Goal: Information Seeking & Learning: Check status

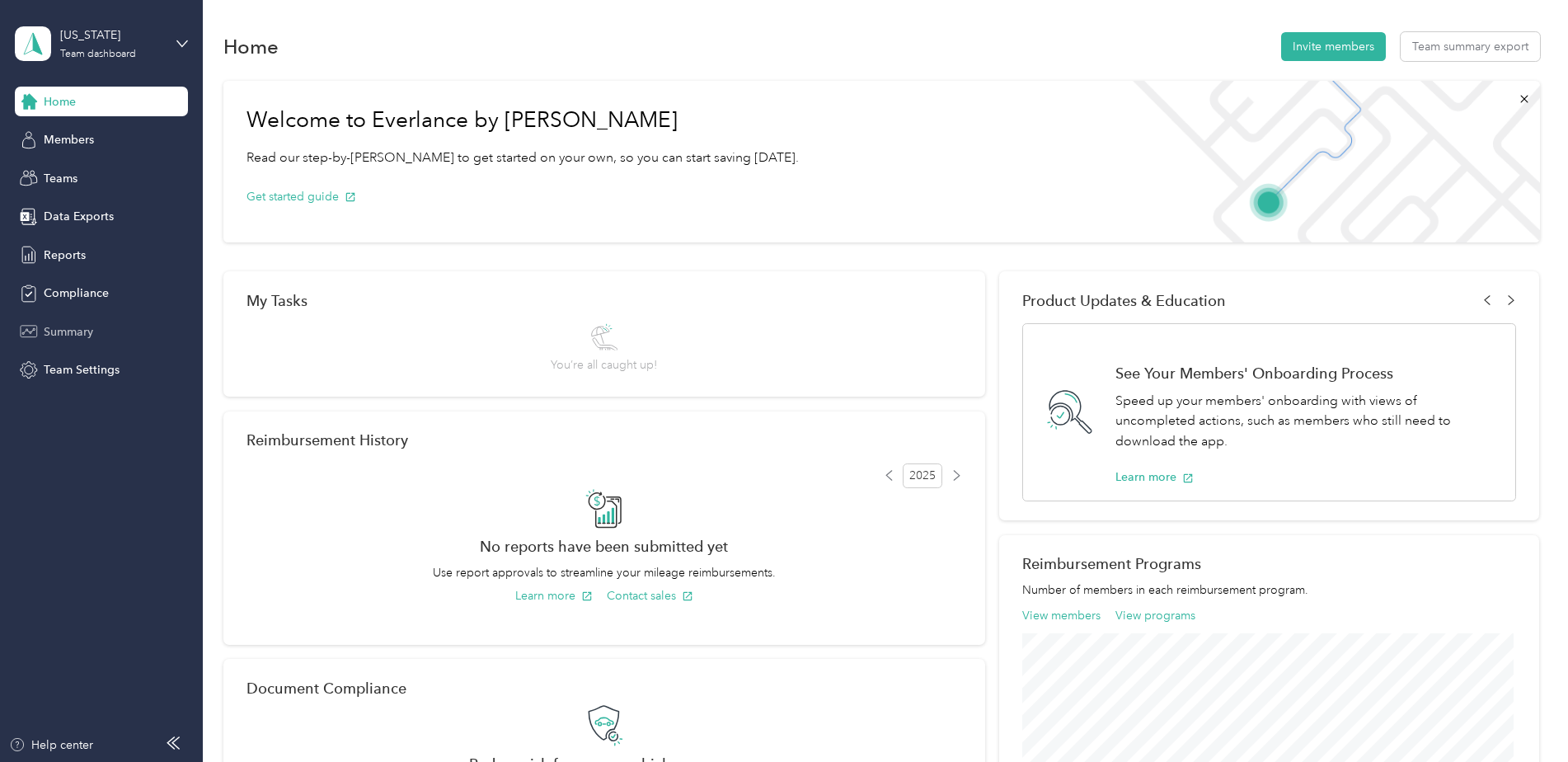
click at [65, 328] on span "Summary" at bounding box center [68, 331] width 49 height 17
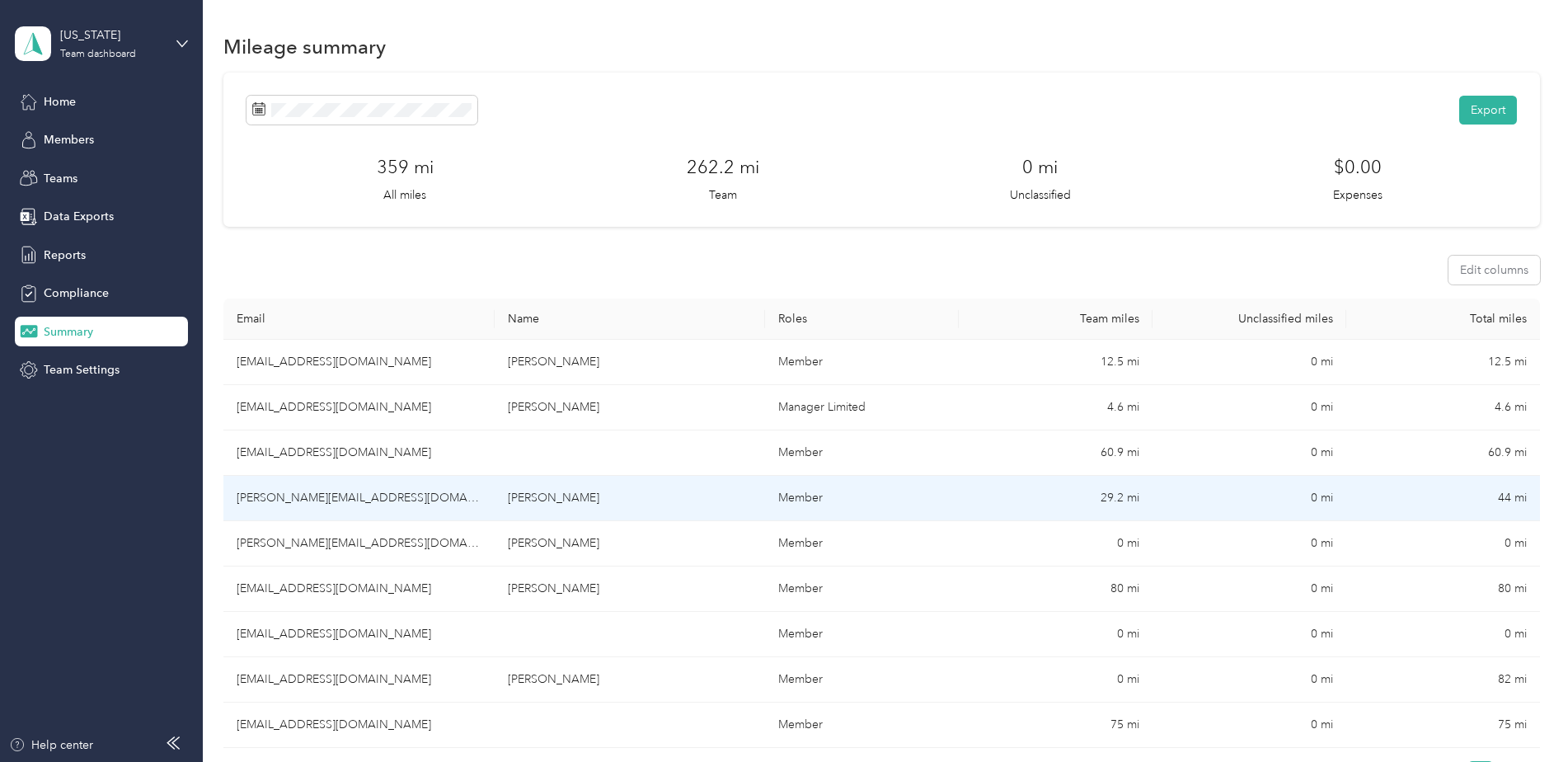
click at [1111, 495] on td "29.2 mi" at bounding box center [1055, 498] width 194 height 46
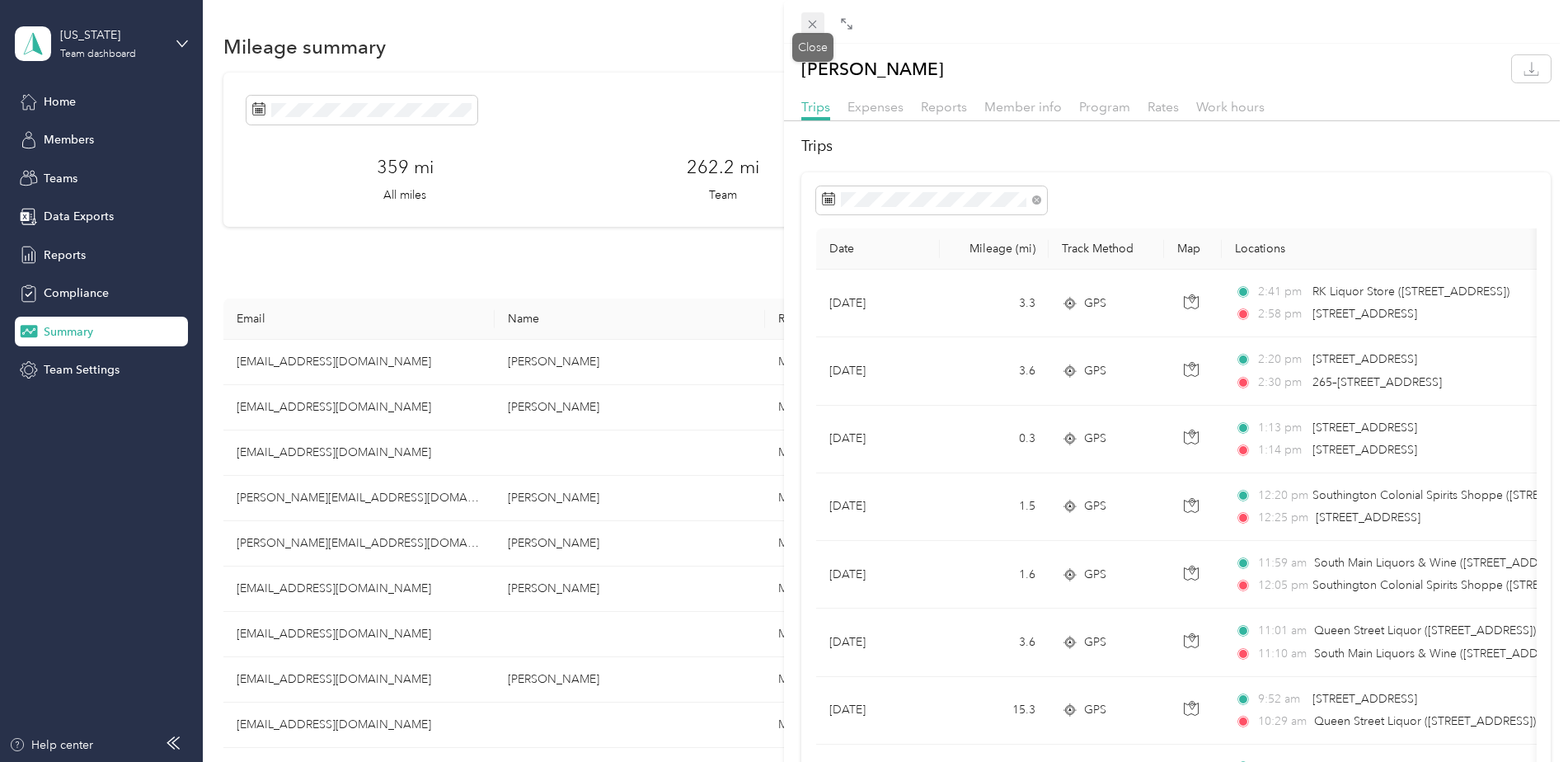
click at [815, 18] on icon at bounding box center [812, 24] width 14 height 14
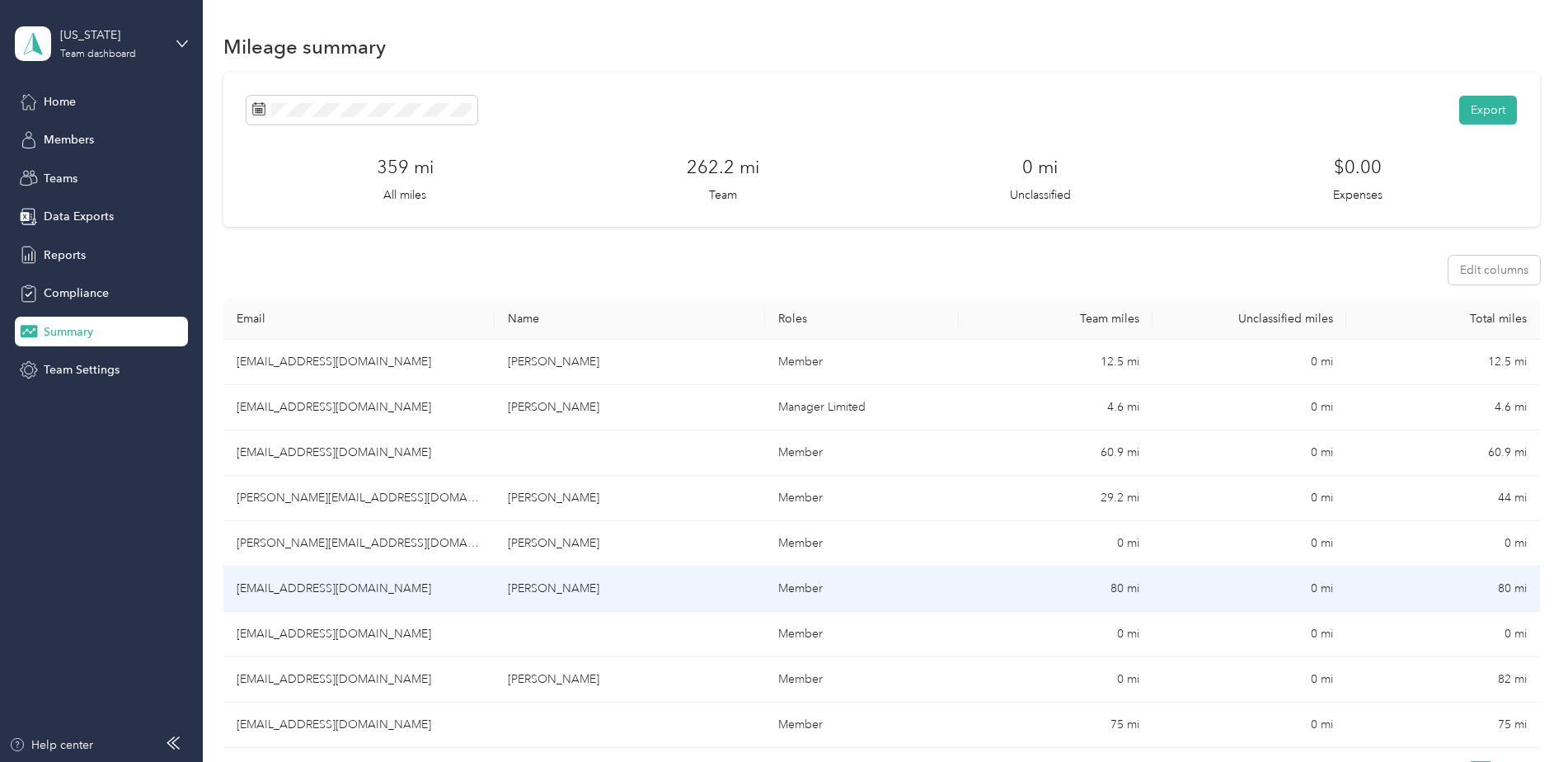
click at [1122, 584] on td "80 mi" at bounding box center [1055, 589] width 194 height 46
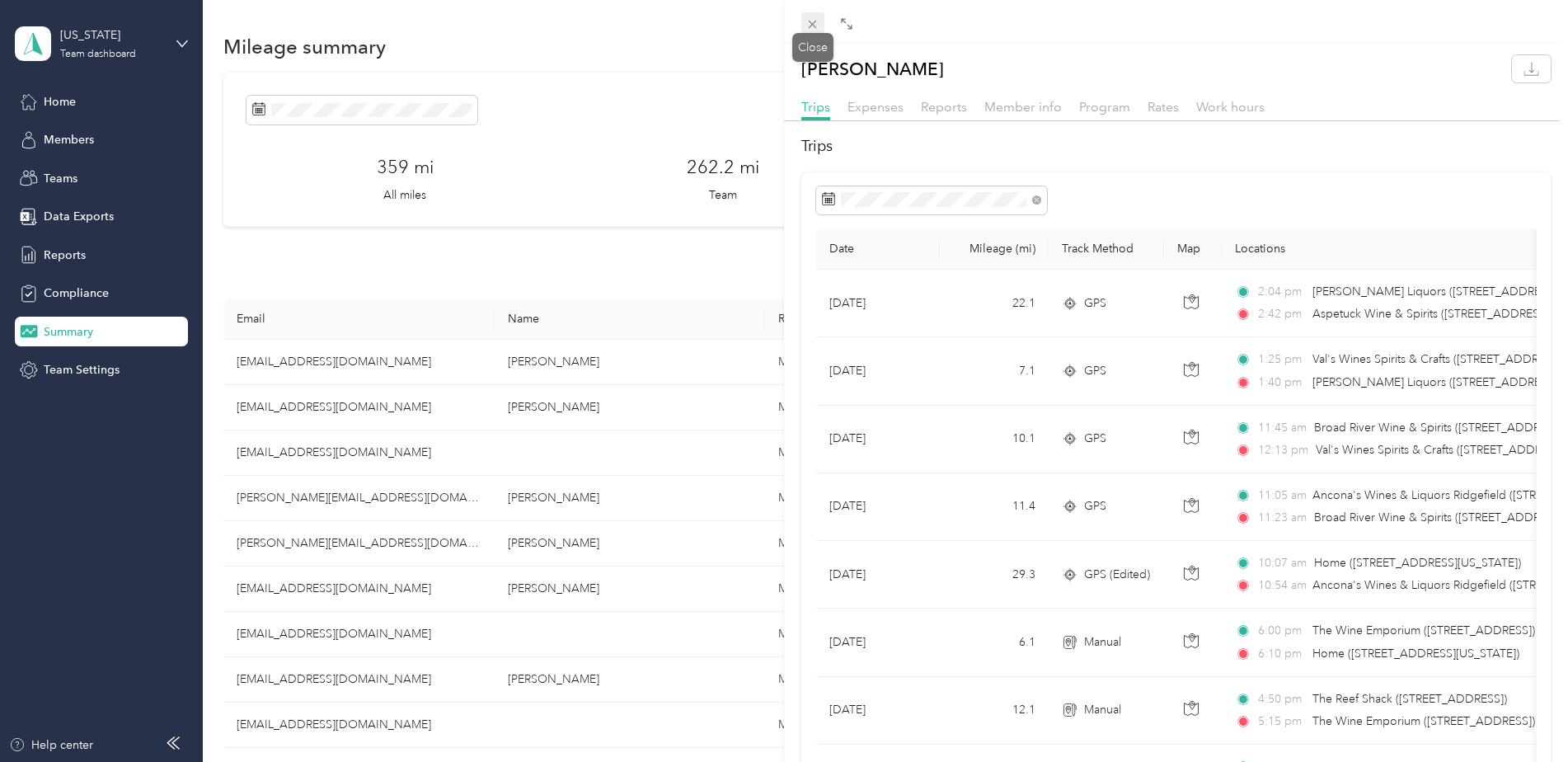
click at [810, 23] on icon at bounding box center [812, 24] width 14 height 14
